Goal: Find specific page/section: Find specific page/section

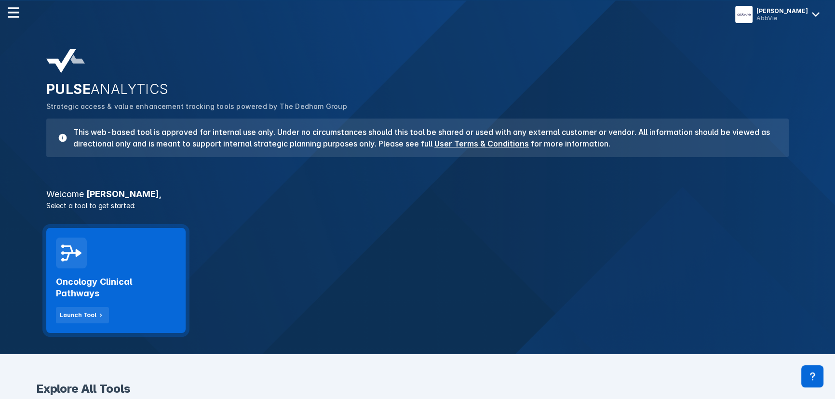
click at [136, 299] on div "Oncology Clinical Pathways Launch Tool" at bounding box center [116, 296] width 120 height 55
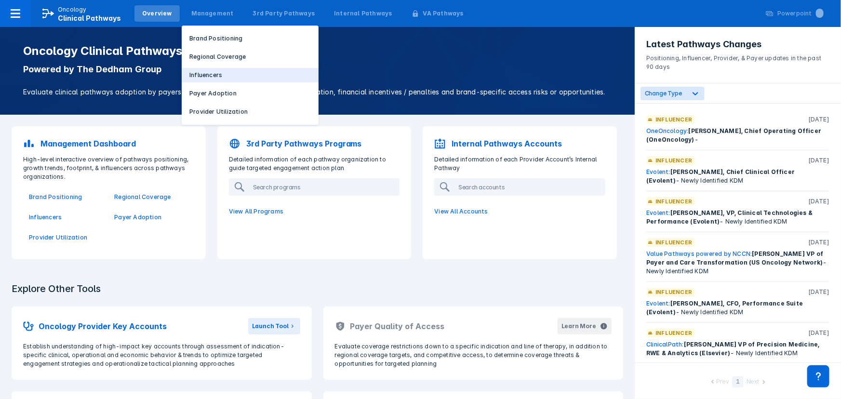
click at [202, 71] on p "Influencers" at bounding box center [206, 75] width 33 height 9
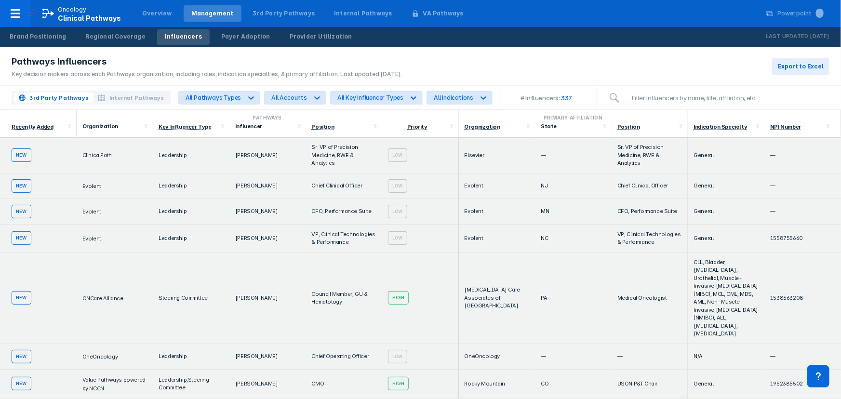
click at [122, 97] on span "Internal Pathways" at bounding box center [136, 98] width 54 height 9
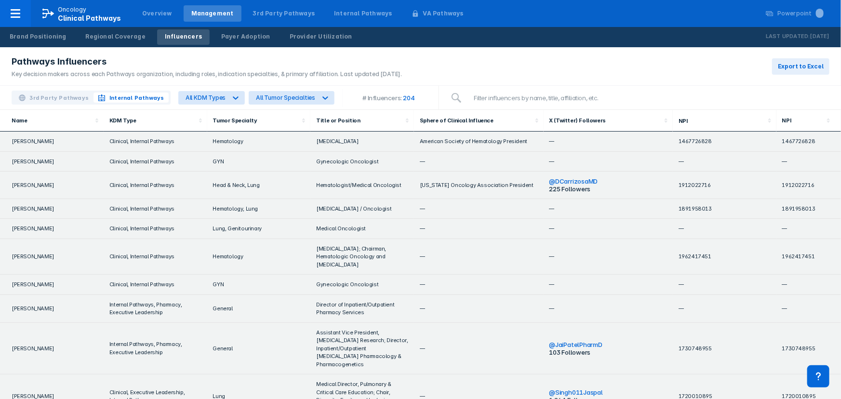
click at [61, 99] on span "3rd Party Pathways" at bounding box center [59, 98] width 59 height 9
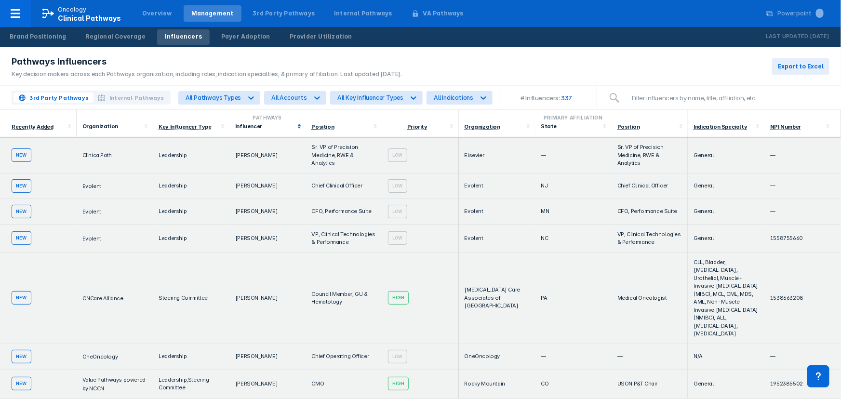
click at [295, 125] on icon at bounding box center [300, 127] width 10 height 10
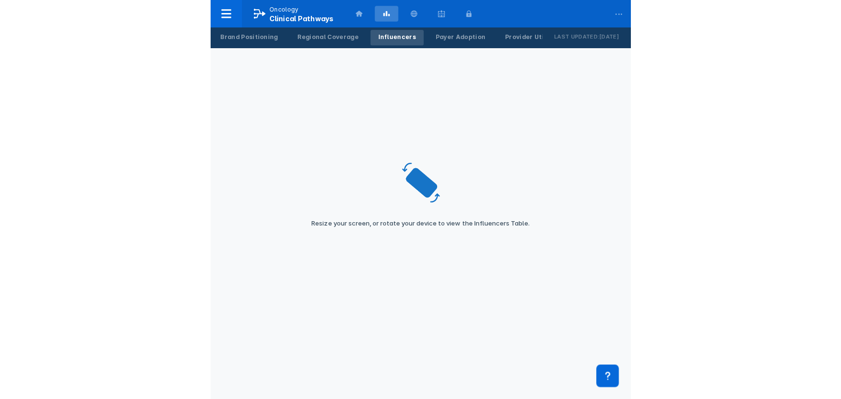
scroll to position [484, 0]
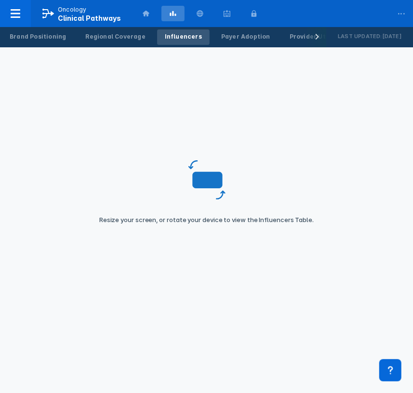
click at [170, 34] on div "Influencers" at bounding box center [183, 36] width 37 height 9
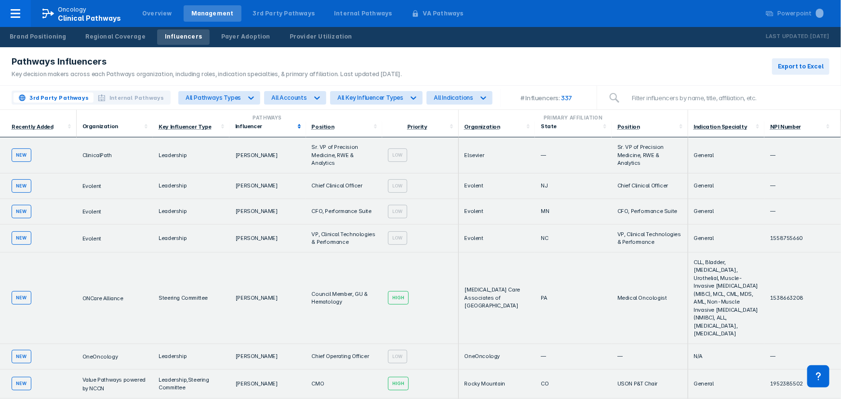
click at [298, 128] on icon at bounding box center [300, 127] width 10 height 10
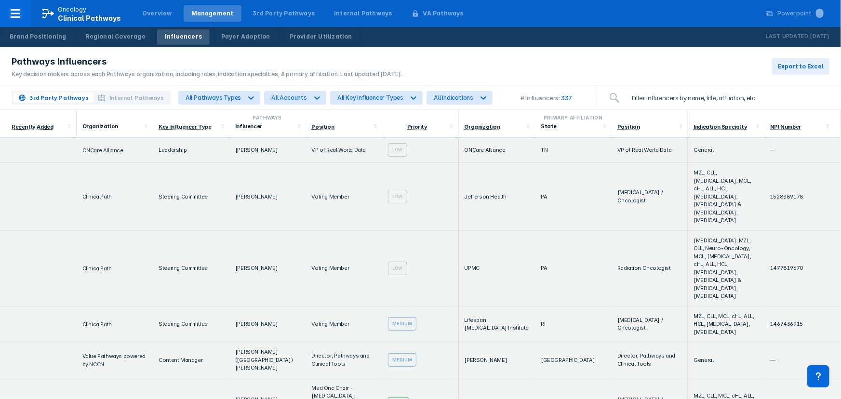
click at [714, 98] on input "search" at bounding box center [728, 97] width 204 height 19
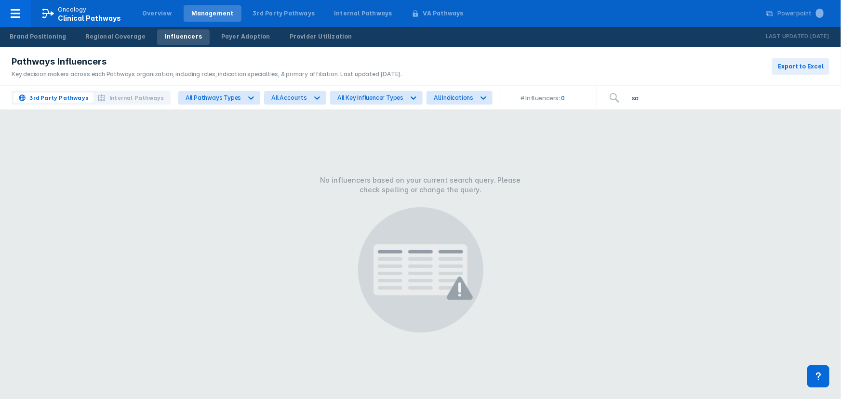
type input "s"
type input "e"
type input "s"
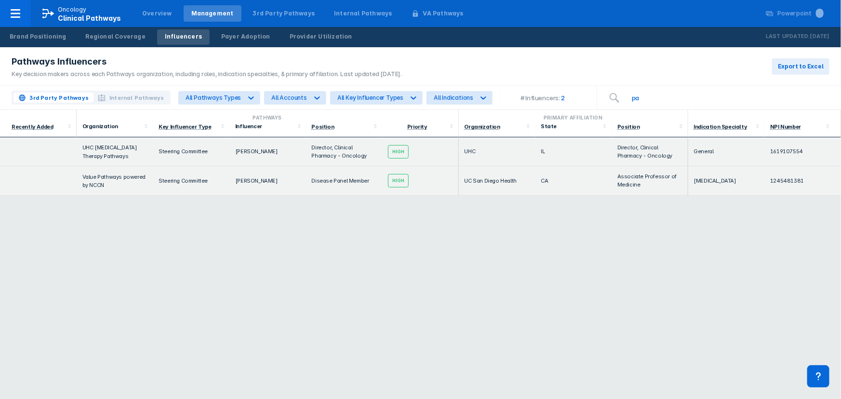
type input "p"
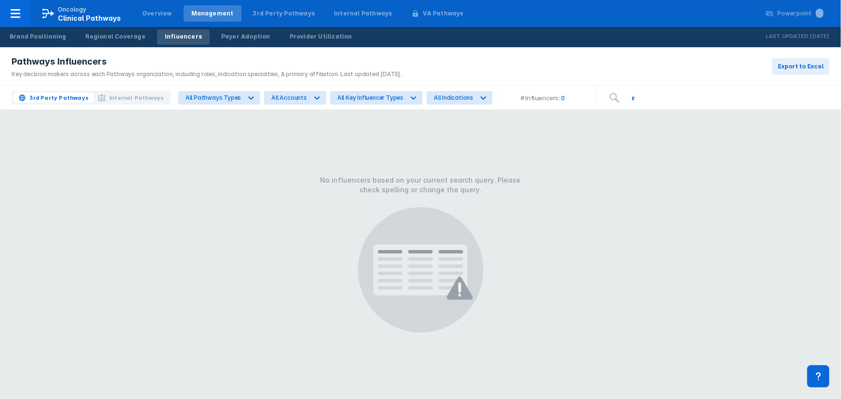
type input "i"
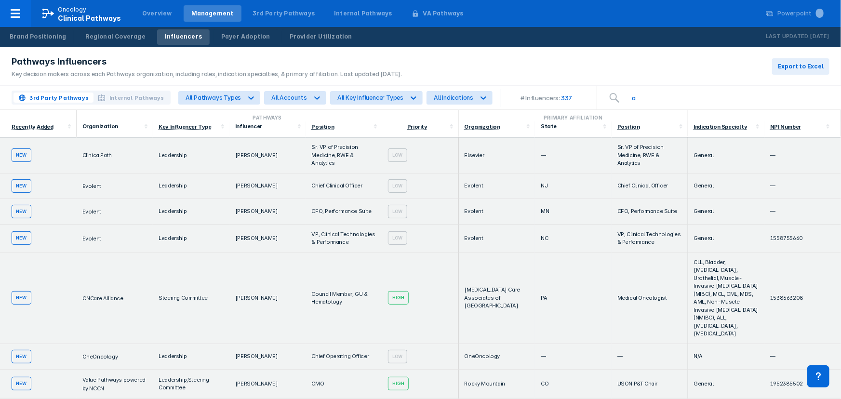
click at [666, 103] on input "a" at bounding box center [728, 97] width 204 height 19
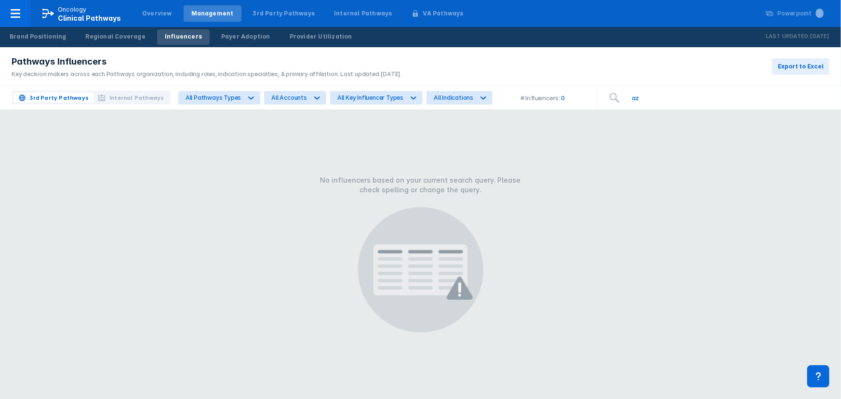
type input "a"
type input "s"
type input "i"
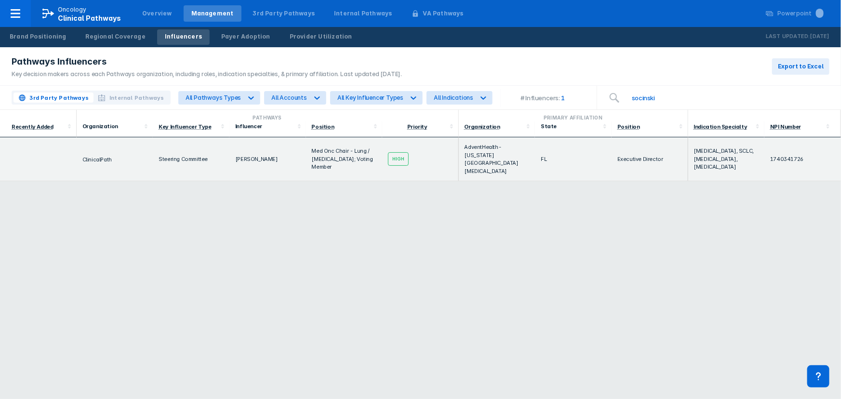
click at [674, 96] on input "socinski" at bounding box center [728, 97] width 204 height 19
type input "s"
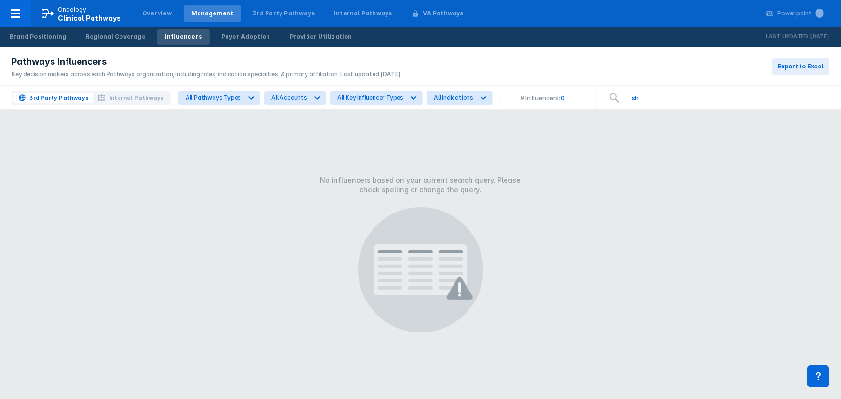
type input "s"
type input "m"
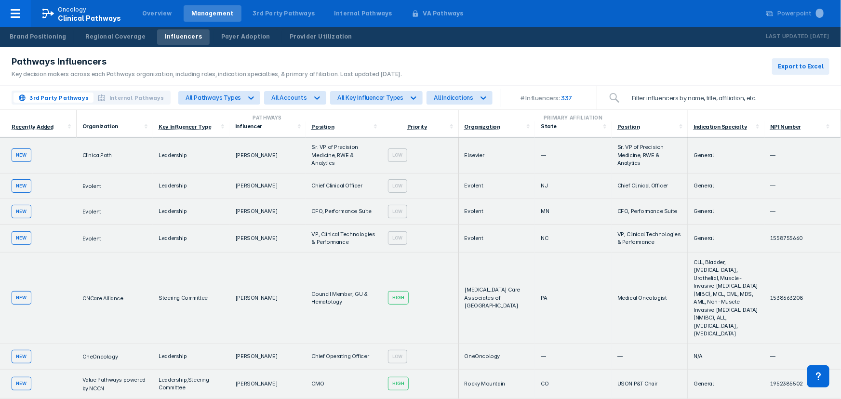
click at [649, 94] on input "search" at bounding box center [728, 97] width 204 height 19
click at [645, 96] on input "search" at bounding box center [728, 97] width 204 height 19
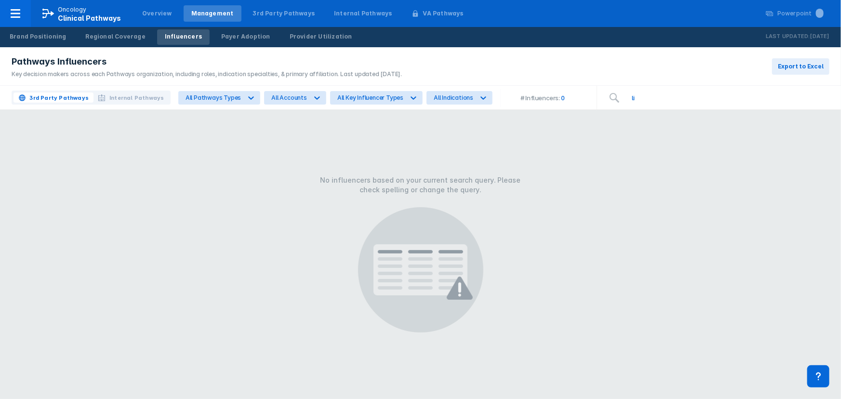
type input "l"
type input "p"
type input "a"
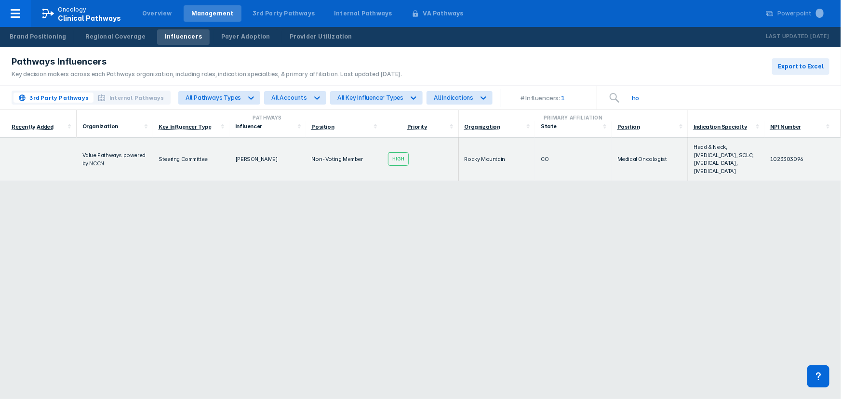
type input "h"
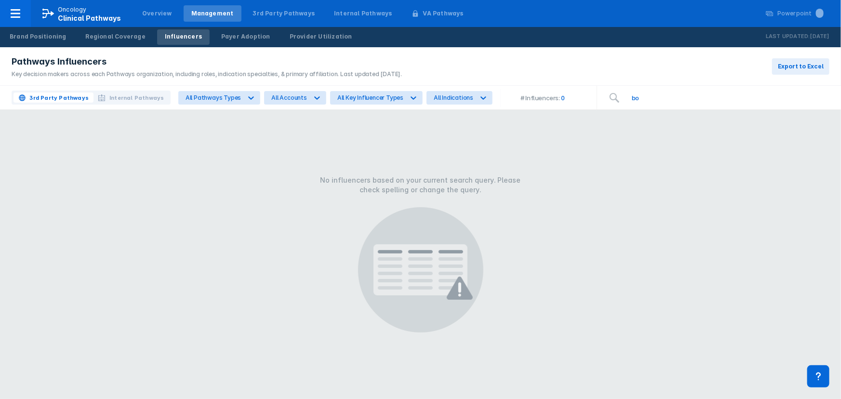
type input "b"
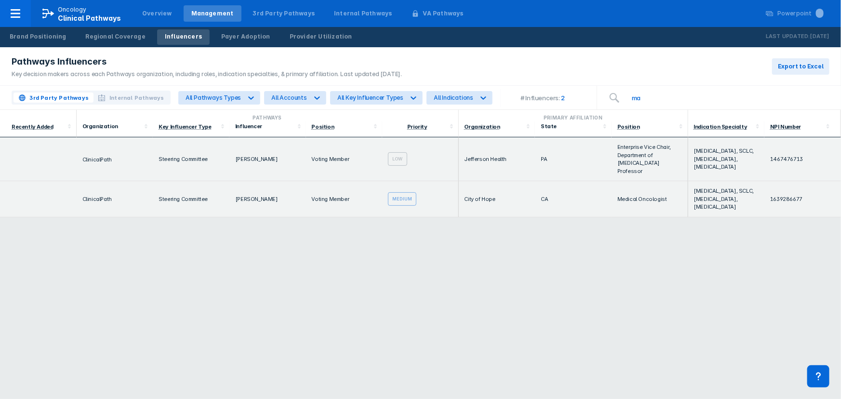
type input "m"
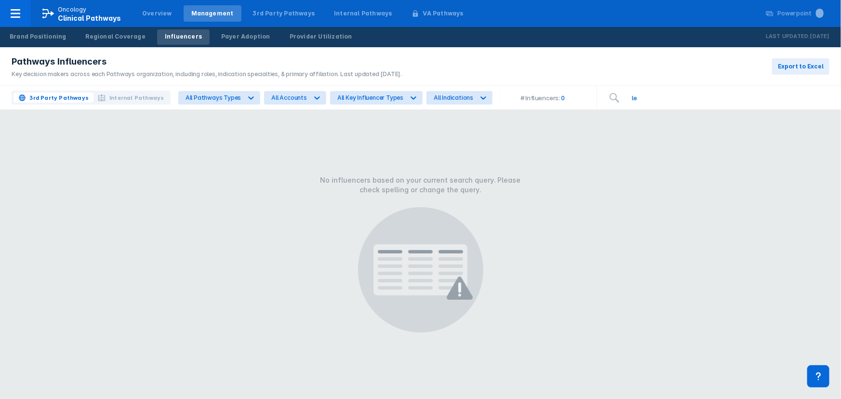
type input "l"
